Goal: Information Seeking & Learning: Understand process/instructions

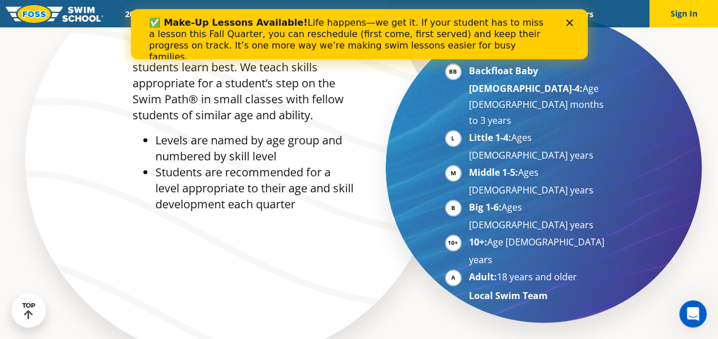
click at [567, 23] on icon "Close" at bounding box center [569, 22] width 7 height 7
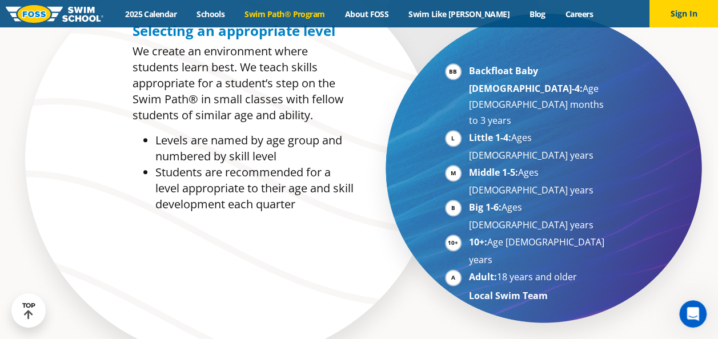
click at [558, 165] on li "Middle 1-5: Ages [DEMOGRAPHIC_DATA] years" at bounding box center [539, 182] width 140 height 34
drag, startPoint x: 490, startPoint y: 141, endPoint x: 571, endPoint y: 142, distance: 81.1
click at [571, 199] on li "Big 1-6: Ages [DEMOGRAPHIC_DATA] years" at bounding box center [539, 216] width 140 height 34
click at [572, 199] on li "Big 1-6: Ages [DEMOGRAPHIC_DATA] years" at bounding box center [539, 216] width 140 height 34
click at [568, 199] on li "Big 1-6: Ages [DEMOGRAPHIC_DATA] years" at bounding box center [539, 216] width 140 height 34
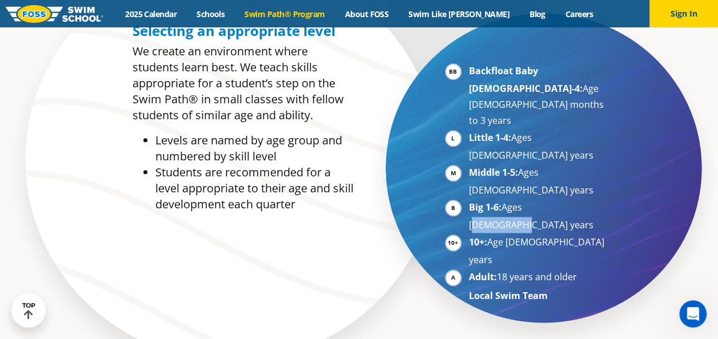
drag, startPoint x: 528, startPoint y: 142, endPoint x: 573, endPoint y: 142, distance: 45.1
click at [573, 199] on li "Big 1-6: Ages [DEMOGRAPHIC_DATA] years" at bounding box center [539, 216] width 140 height 34
drag, startPoint x: 573, startPoint y: 142, endPoint x: 444, endPoint y: 273, distance: 183.8
click at [444, 273] on div "Selecting an appropriate level We create an environment where students learn be…" at bounding box center [359, 171] width 551 height 451
drag, startPoint x: 560, startPoint y: 125, endPoint x: 593, endPoint y: 125, distance: 32.6
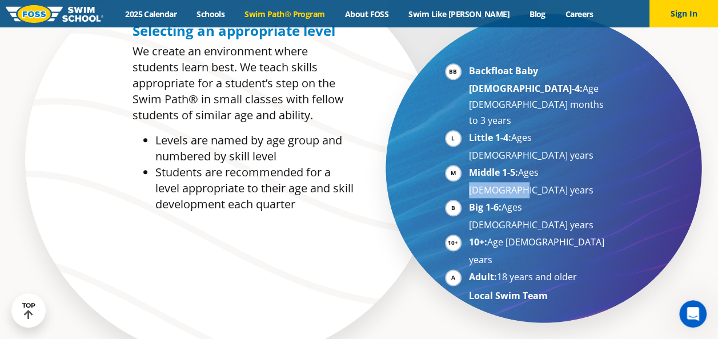
click at [593, 165] on li "Middle 1-5: Ages [DEMOGRAPHIC_DATA] years" at bounding box center [539, 182] width 140 height 34
drag, startPoint x: 593, startPoint y: 125, endPoint x: 412, endPoint y: 271, distance: 232.3
click at [411, 274] on div "Selecting an appropriate level We create an environment where students learn be…" at bounding box center [359, 171] width 551 height 451
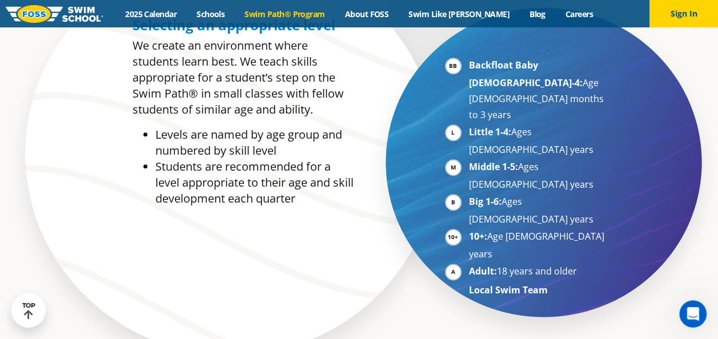
scroll to position [514, 0]
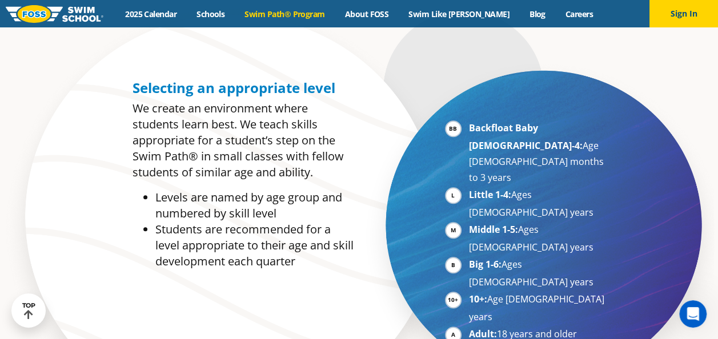
click at [632, 202] on div "Backfloat Baby [DEMOGRAPHIC_DATA]-4: Age [DEMOGRAPHIC_DATA] months to 3 years L…" at bounding box center [496, 225] width 275 height 302
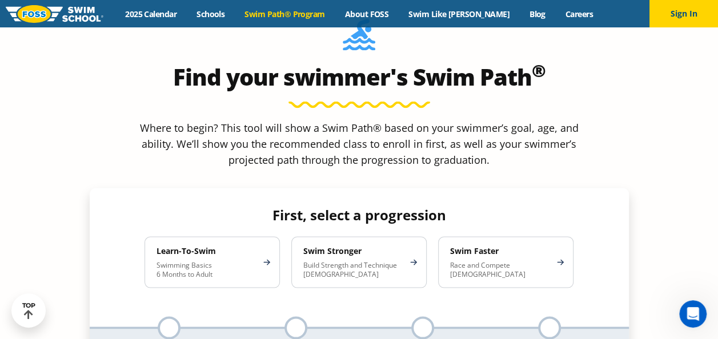
scroll to position [914, 0]
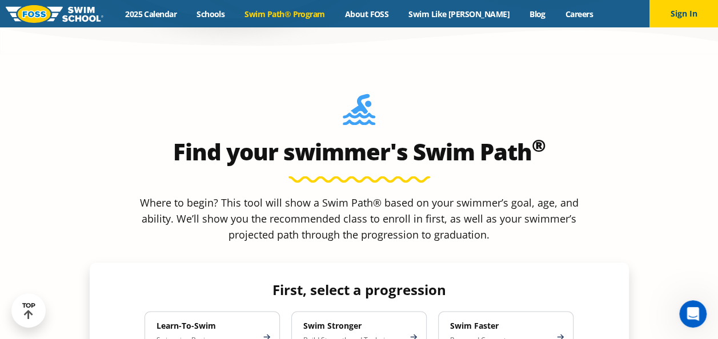
click at [632, 129] on div "Find your swimmer's Swim Path ® Where to begin? This tool will show a Swim Path…" at bounding box center [359, 269] width 551 height 362
click at [585, 194] on div "Where to begin? This tool will show a Swim Path® based on your swimmer’s goal, …" at bounding box center [359, 222] width 539 height 57
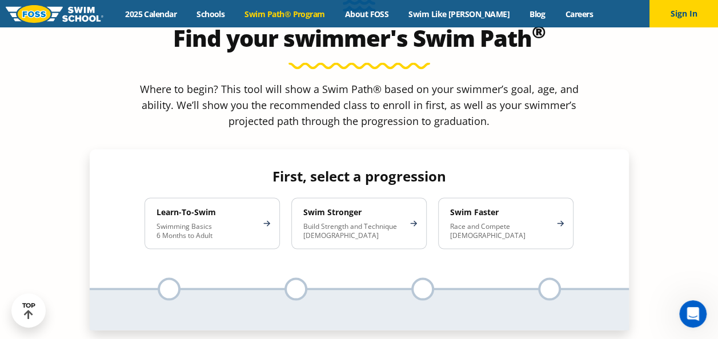
scroll to position [1028, 0]
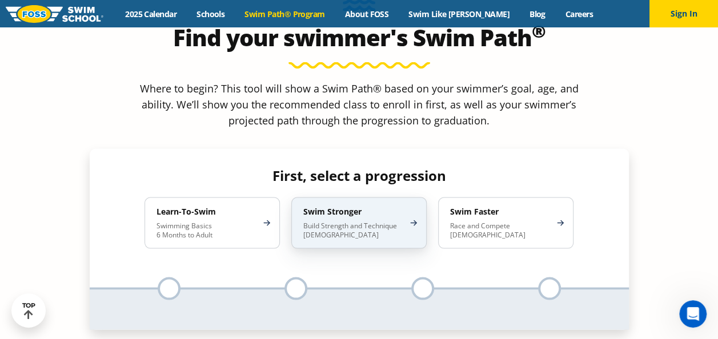
click at [404, 197] on div "Swim Stronger Build Strength and Technique [DEMOGRAPHIC_DATA]" at bounding box center [358, 222] width 135 height 51
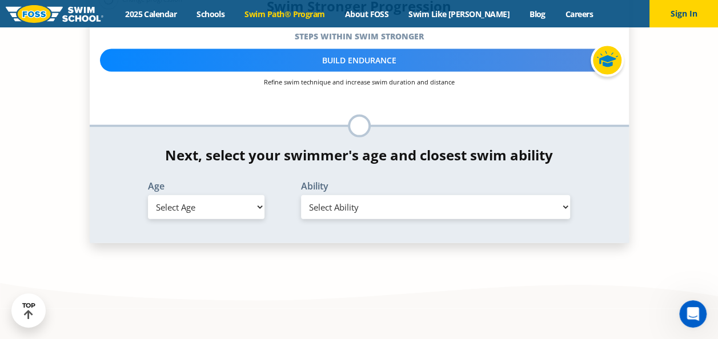
scroll to position [1200, 0]
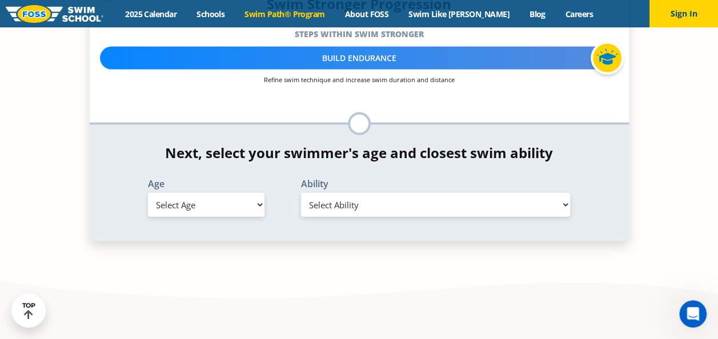
click at [236, 193] on select "Select Age [DEMOGRAPHIC_DATA] months - 1 year 1 year 2 years 3 years 4 years 5 …" at bounding box center [206, 205] width 117 height 24
select select "6-years"
click at [148, 193] on select "Select Age [DEMOGRAPHIC_DATA] months - 1 year 1 year 2 years 3 years 4 years 5 …" at bounding box center [206, 205] width 117 height 24
click at [376, 193] on select "Select Ability First in-water experience When in the water, reliant on a life j…" at bounding box center [436, 205] width 270 height 24
click at [301, 193] on select "Select Ability First in-water experience When in the water, reliant on a life j…" at bounding box center [436, 205] width 270 height 24
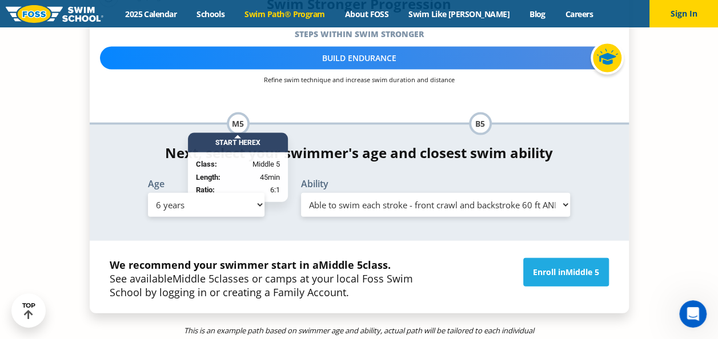
click at [248, 258] on p "We recommend your swimmer start in a Middle 5 class. See available Middle 5 cla…" at bounding box center [274, 278] width 329 height 41
click at [168, 314] on div "This is an example path based on swimmer age and ability, actual path will be t…" at bounding box center [359, 335] width 551 height 43
click at [190, 258] on strong "We recommend your swimmer start in a Middle 5 class." at bounding box center [250, 265] width 281 height 14
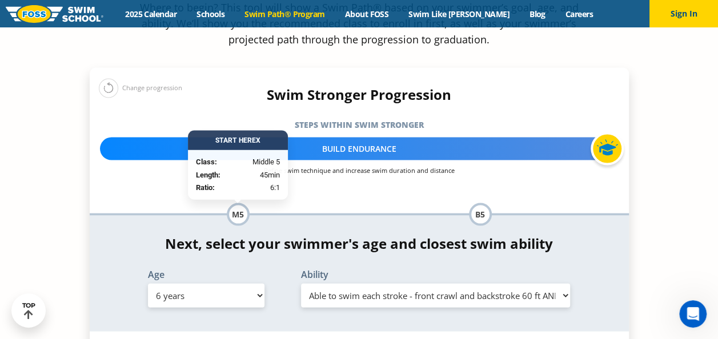
scroll to position [1085, 0]
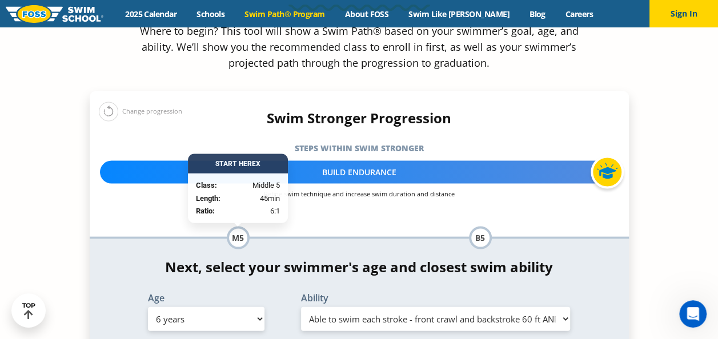
click at [105, 259] on div "Next, select your swimmer's age and closest swim ability Age Select Age [DEMOGR…" at bounding box center [359, 297] width 539 height 76
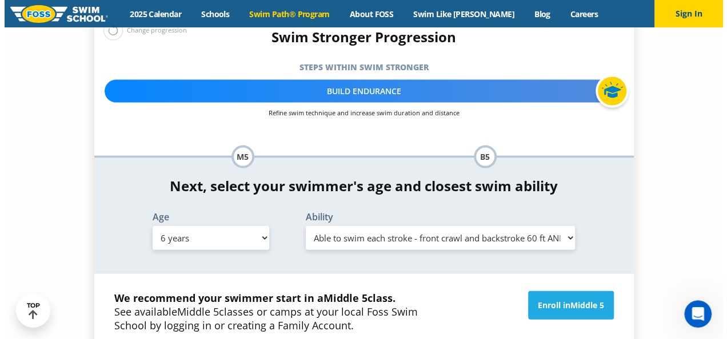
scroll to position [1200, 0]
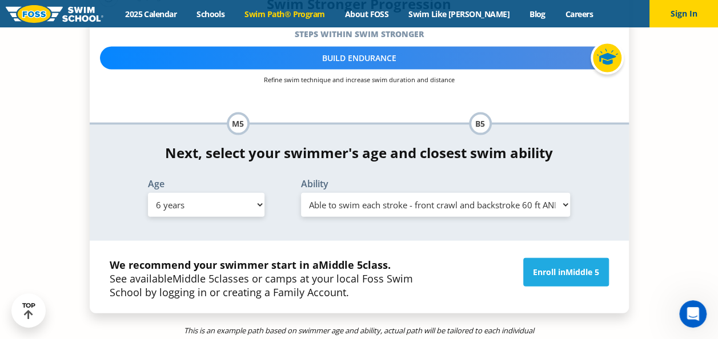
click at [387, 193] on select "Select Ability First in-water experience When in the water, reliant on a life j…" at bounding box center [436, 205] width 270 height 24
select select "6-years-able-to-swim-front-crawl-40-ft-backstroke-40-ft-and-breaststroke-15-ft"
click at [301, 193] on select "Select Ability First in-water experience When in the water, reliant on a life j…" at bounding box center [436, 205] width 270 height 24
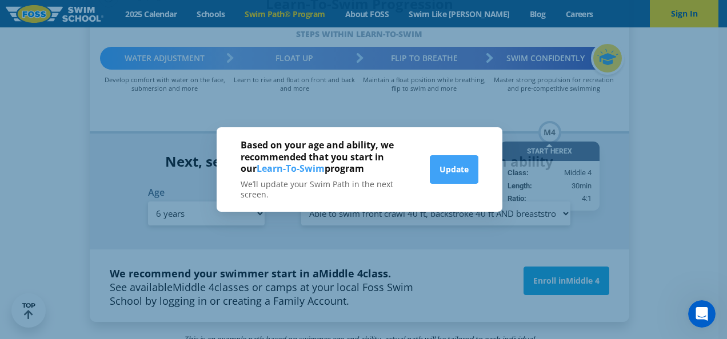
scroll to position [1208, 0]
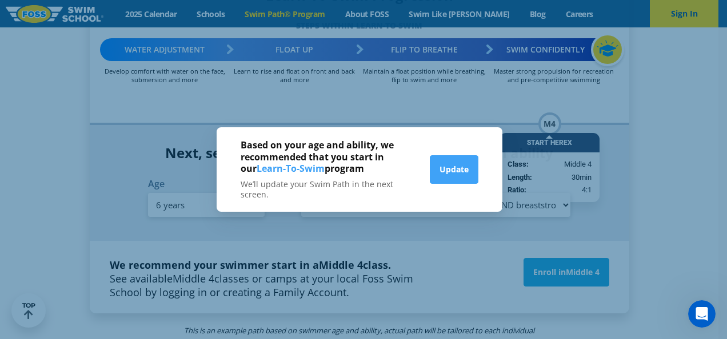
click at [448, 115] on div "Based on your age and ability, we recommended that you start in our Learn-To-Sw…" at bounding box center [363, 169] width 727 height 339
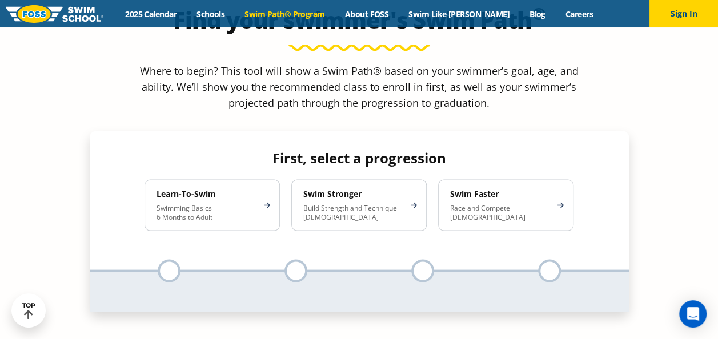
scroll to position [1028, 0]
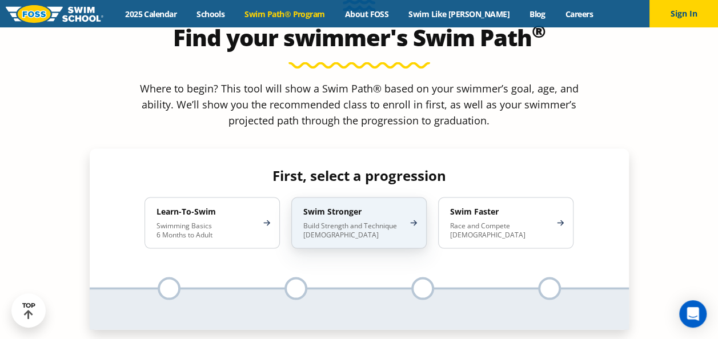
click at [359, 197] on div "Swim Stronger Build Strength and Technique [DEMOGRAPHIC_DATA]" at bounding box center [358, 222] width 135 height 51
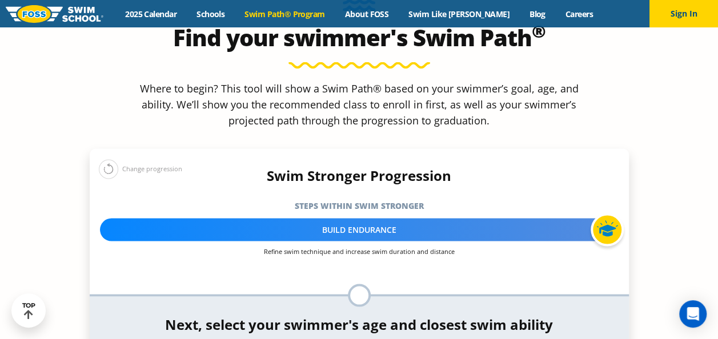
scroll to position [1143, 0]
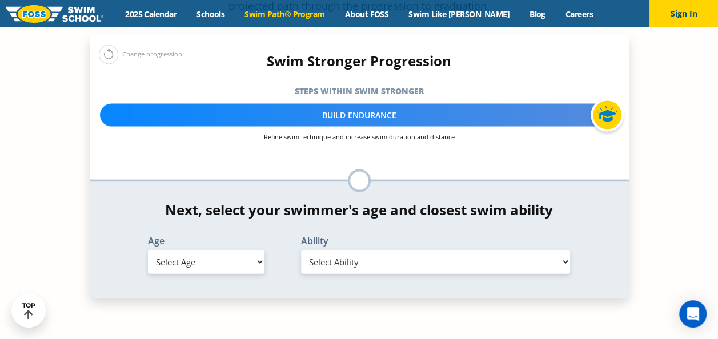
click at [253, 250] on select "Select Age [DEMOGRAPHIC_DATA] months - 1 year 1 year 2 years 3 years 4 years 5 …" at bounding box center [206, 262] width 117 height 24
select select "7-years"
click at [148, 250] on select "Select Age [DEMOGRAPHIC_DATA] months - 1 year 1 year 2 years 3 years 4 years 5 …" at bounding box center [206, 262] width 117 height 24
click at [358, 250] on select "Select Ability First in-water experience When in the water, reliant on a life j…" at bounding box center [436, 262] width 270 height 24
select select "7-years-swims-each-stroke---front-crawl-and-backstroke-75-ft-and-breaststroke-b…"
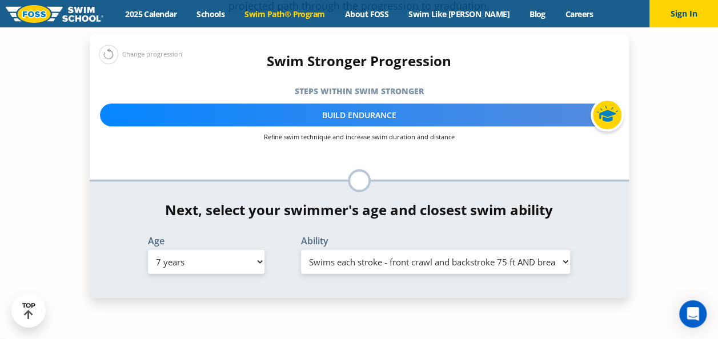
click at [301, 250] on select "Select Ability First in-water experience When in the water, reliant on a life j…" at bounding box center [436, 262] width 270 height 24
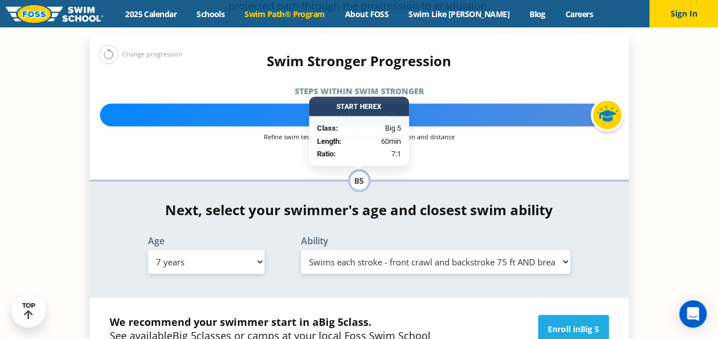
click at [63, 162] on section "Find your swimmer's Swim Path ® Where to begin? This tool will show a Swim Path…" at bounding box center [359, 172] width 718 height 695
click at [112, 237] on div "Age Select Age 6 months - 1 year 1 year 2 years 3 years 4 years 5 years 6 years…" at bounding box center [359, 258] width 551 height 42
click at [400, 250] on select "Select Ability First in-water experience When in the water, reliant on a life j…" at bounding box center [436, 262] width 270 height 24
click at [239, 250] on select "Select Age [DEMOGRAPHIC_DATA] months - 1 year 1 year 2 years 3 years 4 years 5 …" at bounding box center [206, 262] width 117 height 24
click at [148, 250] on select "Select Age [DEMOGRAPHIC_DATA] months - 1 year 1 year 2 years 3 years 4 years 5 …" at bounding box center [206, 262] width 117 height 24
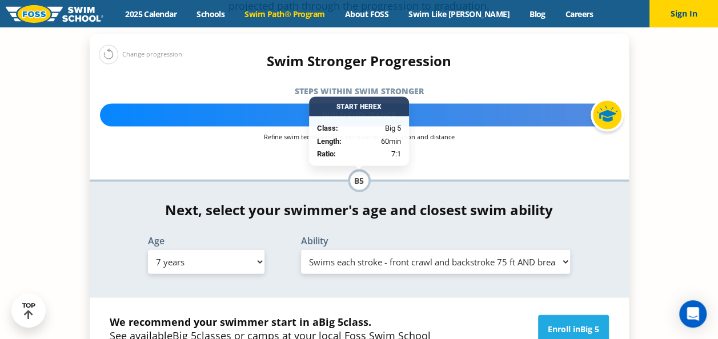
click at [197, 250] on select "Select Age [DEMOGRAPHIC_DATA] months - 1 year 1 year 2 years 3 years 4 years 5 …" at bounding box center [206, 262] width 117 height 24
click at [148, 250] on select "Select Age [DEMOGRAPHIC_DATA] months - 1 year 1 year 2 years 3 years 4 years 5 …" at bounding box center [206, 262] width 117 height 24
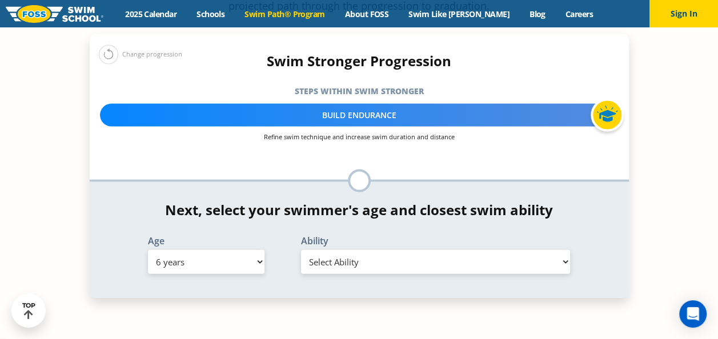
click at [354, 250] on select "Select Ability First in-water experience When in the water, reliant on a life j…" at bounding box center [436, 262] width 270 height 24
click at [334, 216] on div "Find your swimmer's Swim Path ® Where to begin? This tool will show a Swim Path…" at bounding box center [359, 81] width 551 height 513
click at [243, 250] on select "Select Age [DEMOGRAPHIC_DATA] months - 1 year 1 year 2 years 3 years 4 years 5 …" at bounding box center [206, 262] width 117 height 24
select select "7-years"
click at [148, 250] on select "Select Age [DEMOGRAPHIC_DATA] months - 1 year 1 year 2 years 3 years 4 years 5 …" at bounding box center [206, 262] width 117 height 24
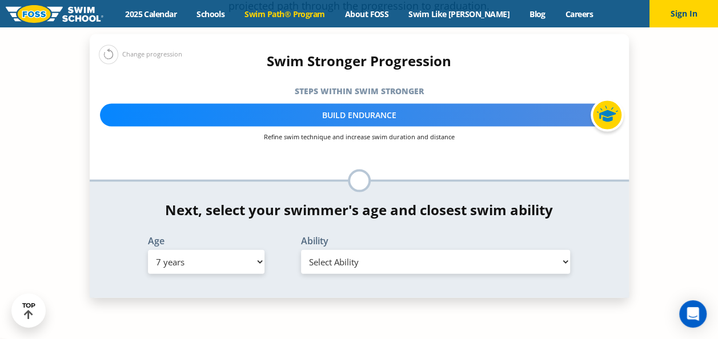
click at [335, 250] on select "Select Ability First in-water experience When in the water, reliant on a life j…" at bounding box center [436, 262] width 270 height 24
click at [250, 238] on div "Find your swimmer's Swim Path ® Where to begin? This tool will show a Swim Path…" at bounding box center [359, 81] width 551 height 513
click at [340, 250] on select "Select Ability First in-water experience When in the water, reliant on a life j…" at bounding box center [436, 262] width 270 height 24
select select "7-years-swims-each-stroke---front-crawl-and-backstroke-75-ft-and-breaststroke-b…"
click at [301, 250] on select "Select Ability First in-water experience When in the water, reliant on a life j…" at bounding box center [436, 262] width 270 height 24
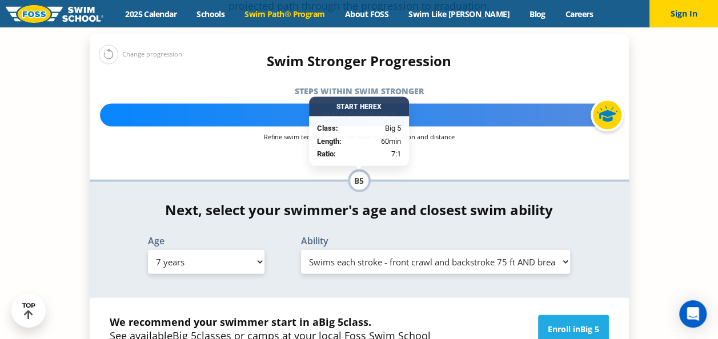
click at [425, 315] on p "We recommend your swimmer start in a Big 5 class. See available Big 5 classes o…" at bounding box center [274, 335] width 329 height 41
click at [461, 315] on div "Enroll in Big 5" at bounding box center [529, 335] width 170 height 41
click at [354, 315] on strong "We recommend your swimmer start in a Big 5 class." at bounding box center [241, 322] width 262 height 14
click at [330, 315] on span "Big 5" at bounding box center [331, 322] width 25 height 14
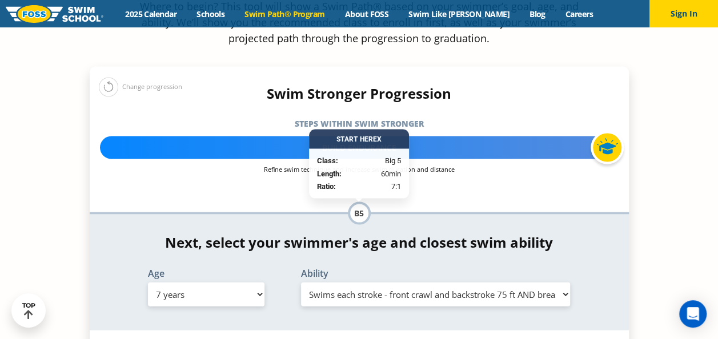
scroll to position [1085, 0]
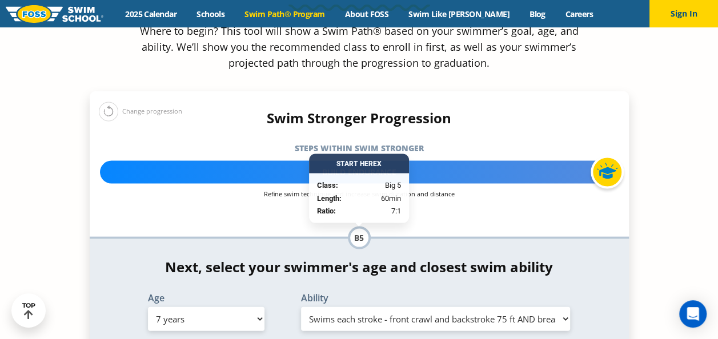
click at [368, 307] on select "Select Ability First in-water experience When in the water, reliant on a life j…" at bounding box center [436, 319] width 270 height 24
click at [644, 231] on section "Find your swimmer's Swim Path ® Where to begin? This tool will show a Swim Path…" at bounding box center [359, 229] width 718 height 695
